Goal: Find specific page/section: Find specific page/section

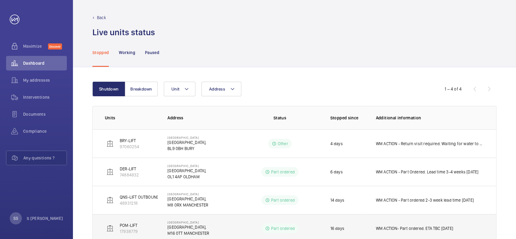
scroll to position [19, 0]
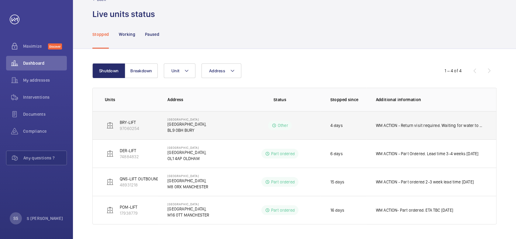
click at [406, 124] on p "WM ACTION - Return visit required. Waiting for water to clear to assess damage …" at bounding box center [430, 126] width 108 height 6
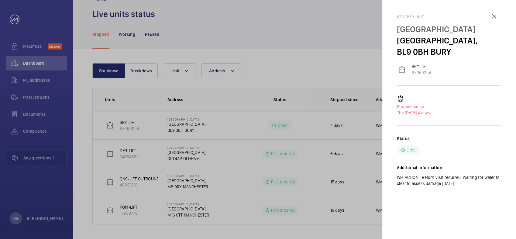
click at [354, 71] on div at bounding box center [258, 119] width 516 height 239
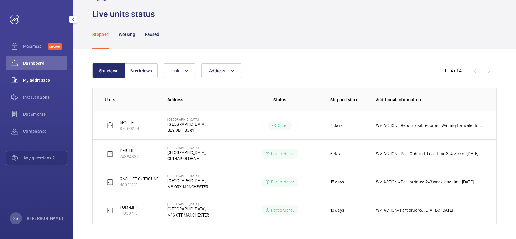
click at [38, 80] on span "My addresses" at bounding box center [45, 80] width 44 height 6
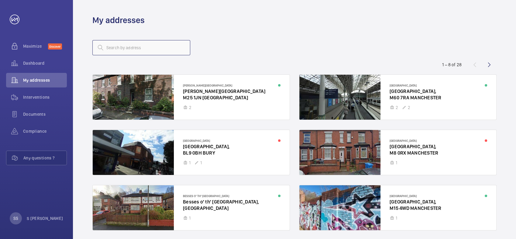
click at [124, 51] on input "text" at bounding box center [141, 47] width 98 height 15
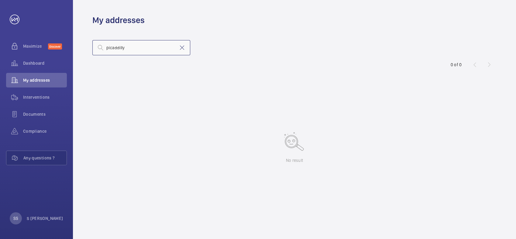
click at [113, 48] on input "picaddilly" at bounding box center [141, 47] width 98 height 15
click at [112, 48] on input "picaddilly" at bounding box center [141, 47] width 98 height 15
click at [116, 49] on input "piccaddilly" at bounding box center [141, 47] width 98 height 15
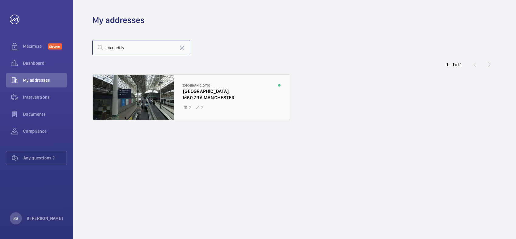
type input "piccadilly"
click at [220, 99] on div at bounding box center [191, 97] width 197 height 45
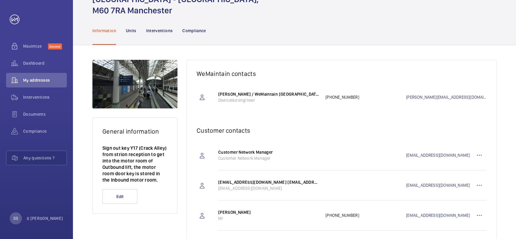
scroll to position [32, 0]
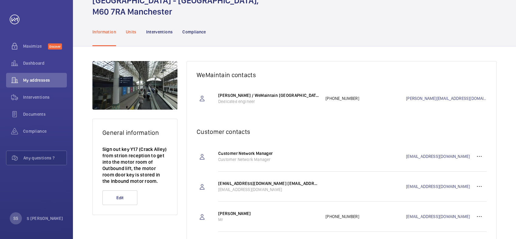
click at [130, 31] on p "Units" at bounding box center [131, 32] width 11 height 6
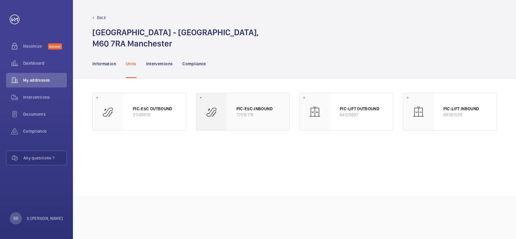
click at [261, 111] on p "PIC-ESC-INBOUND" at bounding box center [258, 109] width 43 height 6
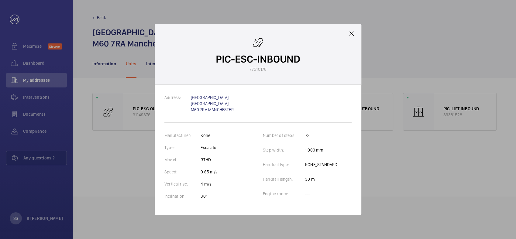
click at [353, 32] on mat-icon at bounding box center [351, 33] width 7 height 7
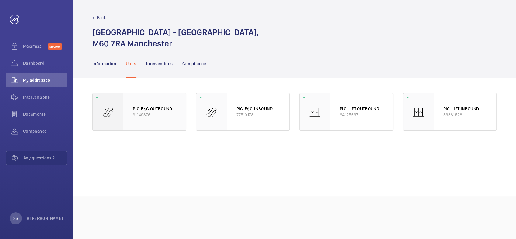
click at [160, 115] on p "31149876" at bounding box center [154, 115] width 43 height 6
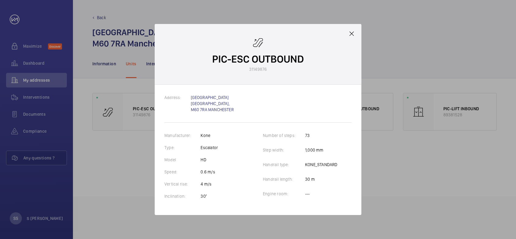
click at [353, 32] on mat-icon at bounding box center [351, 33] width 7 height 7
